Goal: Task Accomplishment & Management: Complete application form

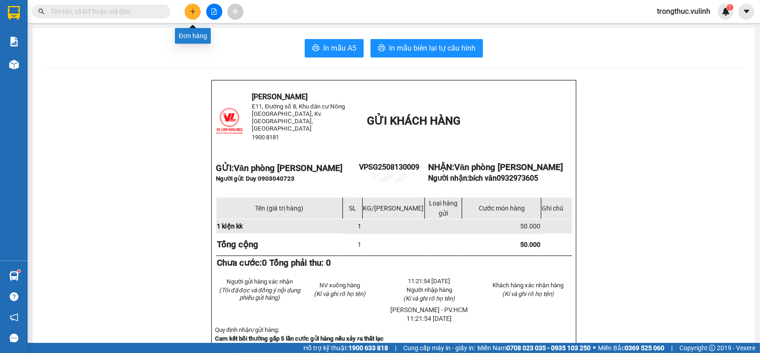
click at [194, 5] on button at bounding box center [193, 12] width 16 height 16
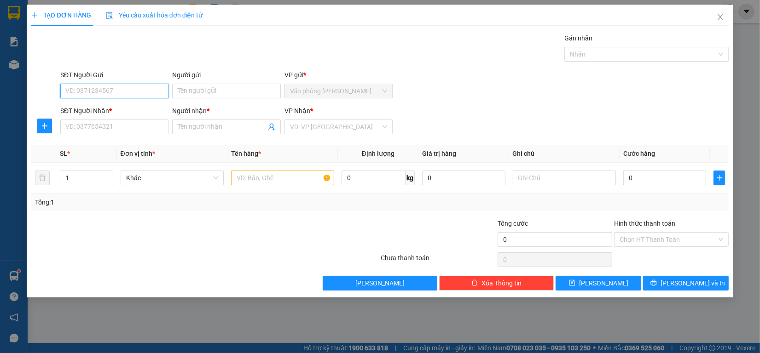
drag, startPoint x: 80, startPoint y: 91, endPoint x: 109, endPoint y: 87, distance: 29.7
click at [80, 90] on input "SĐT Người Gửi" at bounding box center [114, 91] width 108 height 15
type input "0908109686"
click at [143, 112] on div "0908109686 - [PERSON_NAME] (Trưởng CN HCM)" at bounding box center [138, 110] width 144 height 10
type input "[PERSON_NAME] (Trưởng CN HCM)"
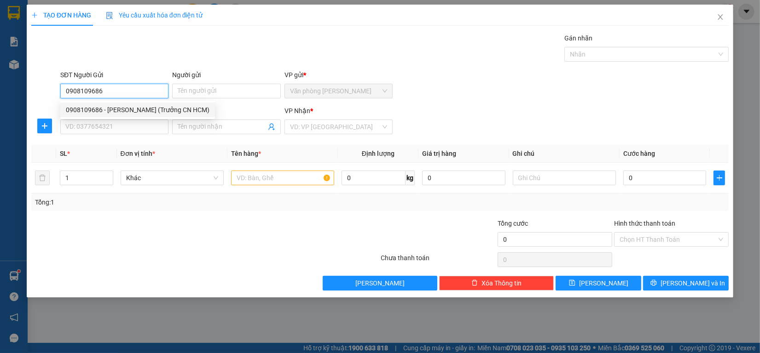
type input "0819538181"
type input "CHÚ SƠN KỸ THUẬT"
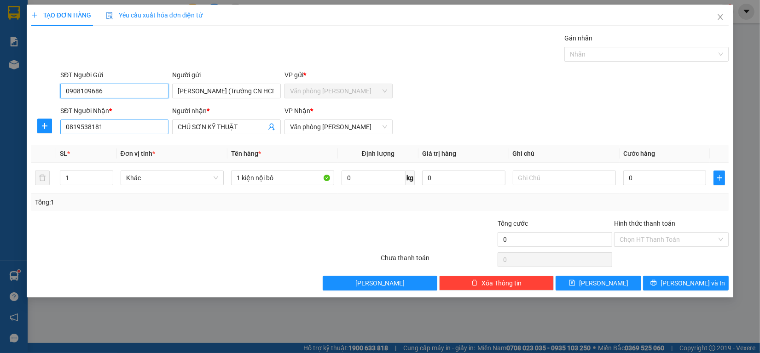
type input "0908109686"
click at [139, 127] on input "0819538181" at bounding box center [114, 127] width 108 height 15
type input "02926283838"
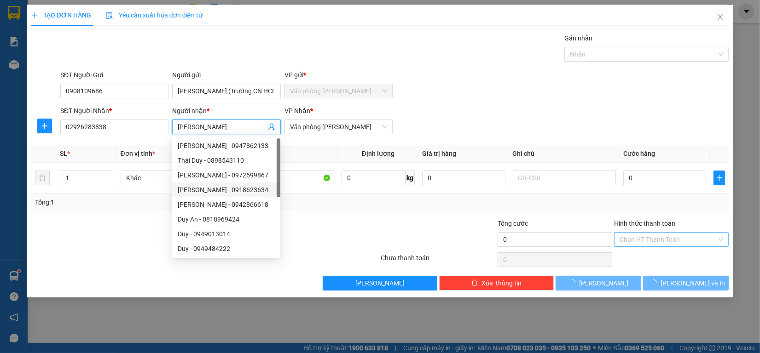
type input "[PERSON_NAME]"
click at [652, 244] on input "Hình thức thanh toán" at bounding box center [667, 240] width 97 height 14
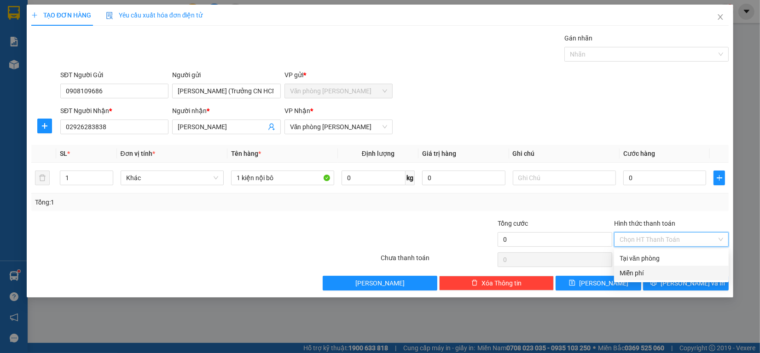
click at [659, 274] on div "Miễn phí" at bounding box center [671, 273] width 104 height 10
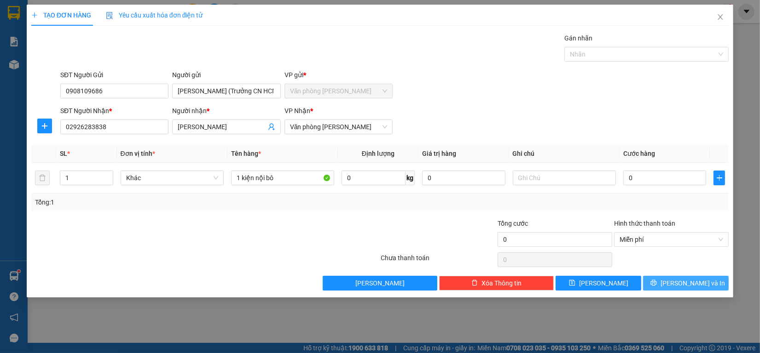
click at [671, 278] on button "[PERSON_NAME] và In" at bounding box center [686, 283] width 86 height 15
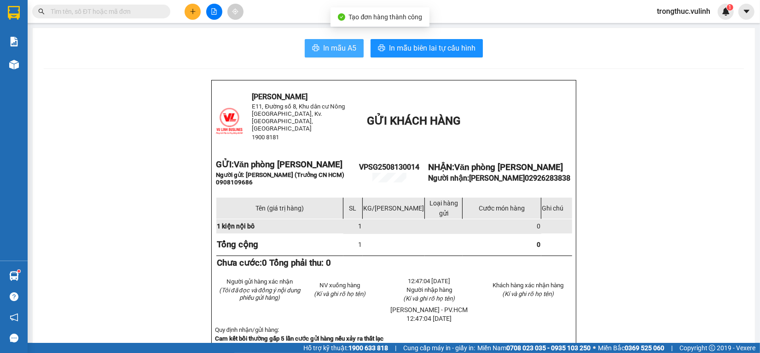
click at [346, 50] on span "In mẫu A5" at bounding box center [339, 48] width 33 height 12
